Goal: Check status: Check status

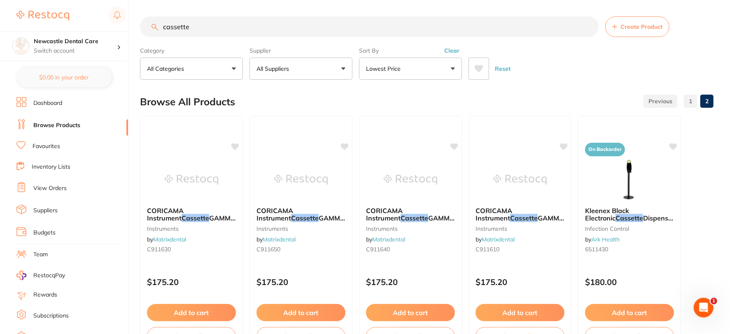
click at [57, 185] on link "View Orders" at bounding box center [49, 189] width 33 height 8
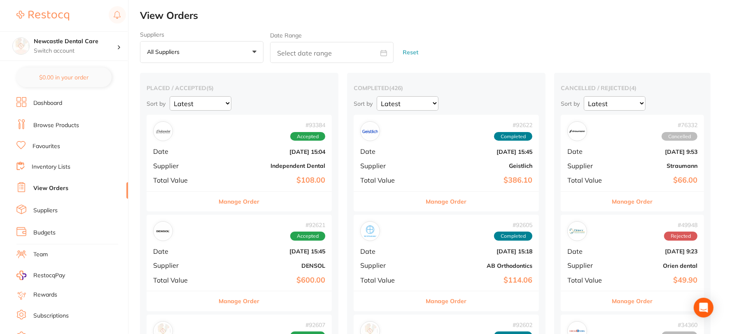
click at [215, 149] on b "[DATE] 15:04" at bounding box center [270, 152] width 110 height 7
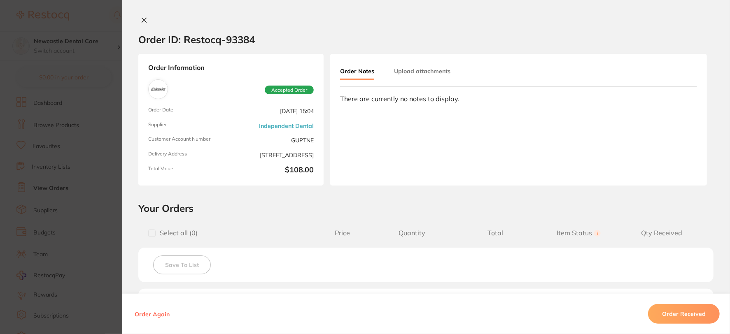
click at [142, 21] on icon at bounding box center [144, 20] width 7 height 7
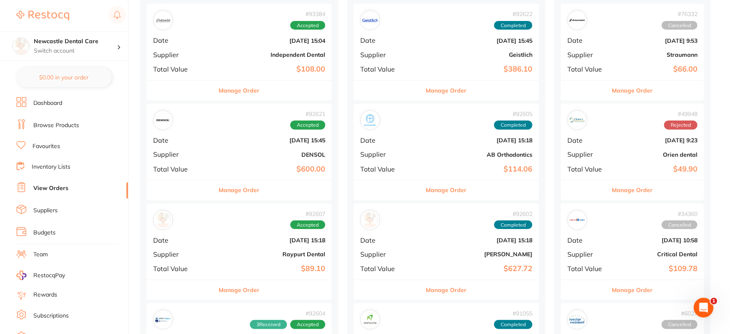
scroll to position [137, 0]
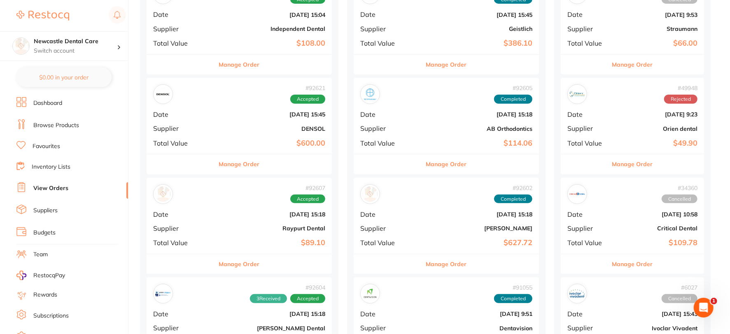
click at [214, 121] on div "# 92621 Accepted Date [DATE] 15:45 Supplier DENSOL Total Value $600.00" at bounding box center [239, 116] width 185 height 76
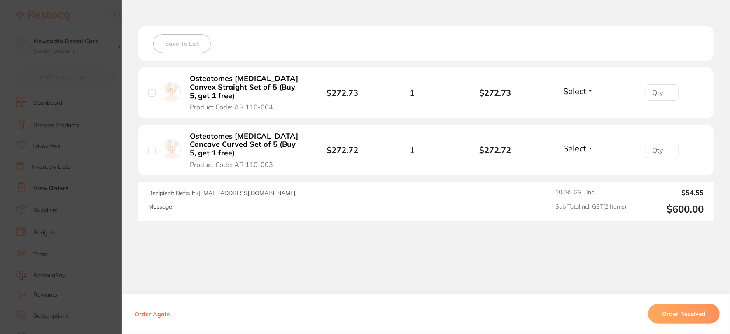
scroll to position [229, 0]
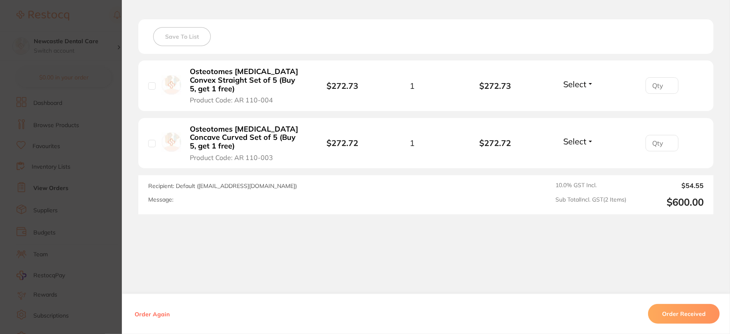
click at [679, 316] on button "Order Received" at bounding box center [684, 314] width 72 height 20
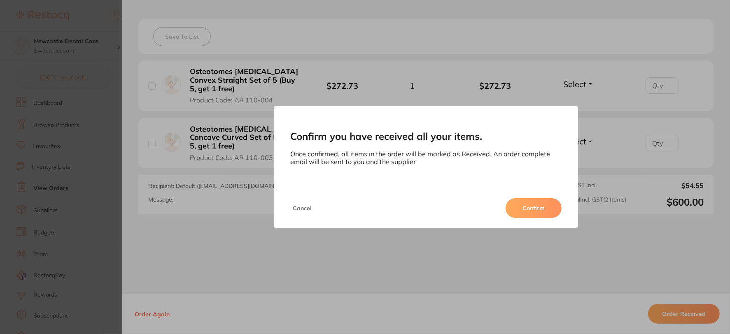
click at [528, 200] on button "Confirm" at bounding box center [534, 209] width 56 height 20
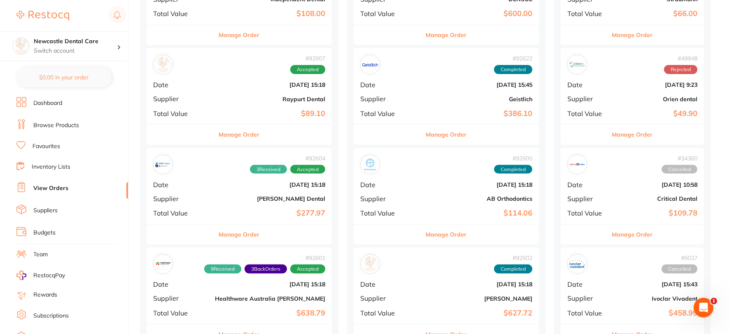
scroll to position [183, 0]
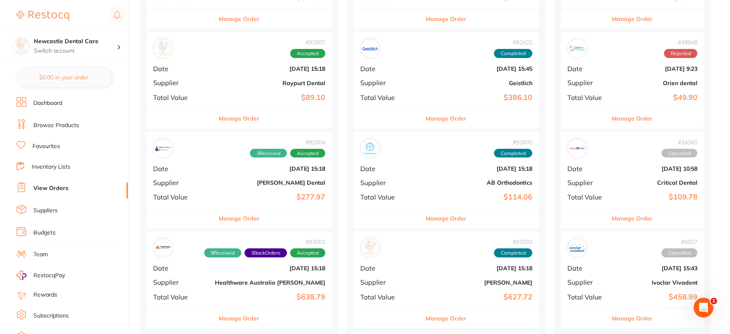
click at [225, 171] on b "[DATE] 15:18" at bounding box center [270, 169] width 110 height 7
